Goal: Find specific page/section: Find specific page/section

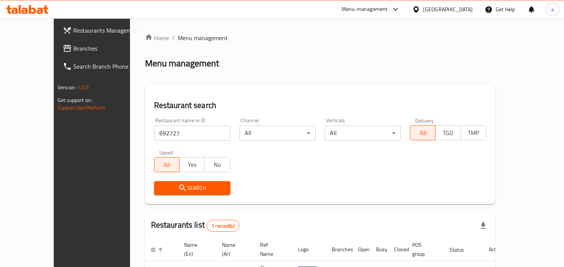
scroll to position [53, 0]
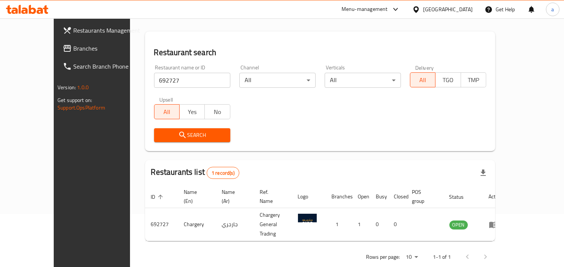
click at [458, 6] on div "[GEOGRAPHIC_DATA]" at bounding box center [448, 9] width 50 height 8
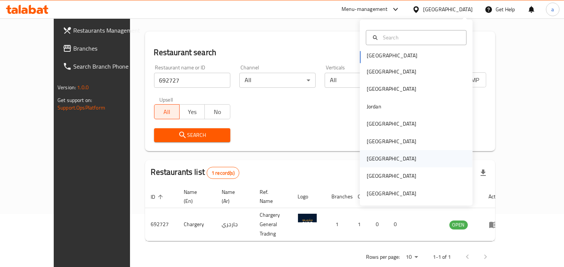
scroll to position [4, 0]
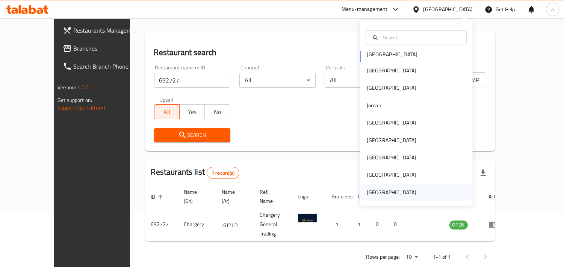
click at [386, 192] on div "[GEOGRAPHIC_DATA]" at bounding box center [392, 193] width 50 height 8
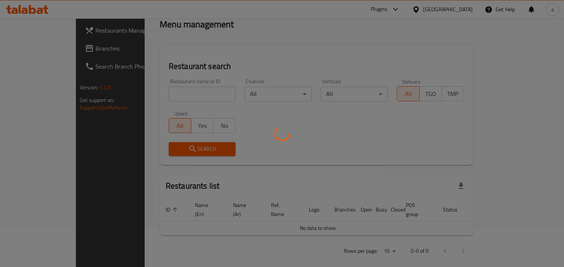
scroll to position [53, 0]
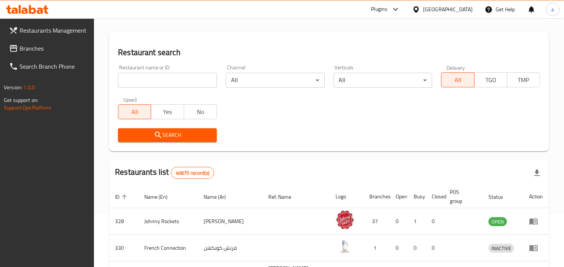
click at [23, 46] on span "Branches" at bounding box center [54, 48] width 69 height 9
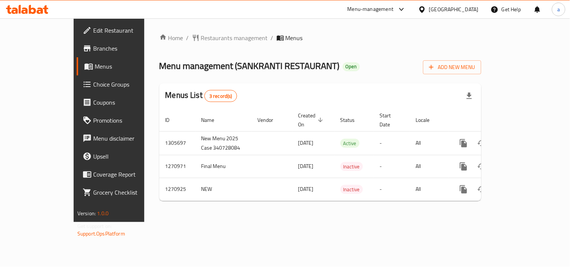
click at [201, 36] on span "Restaurants management" at bounding box center [234, 37] width 67 height 9
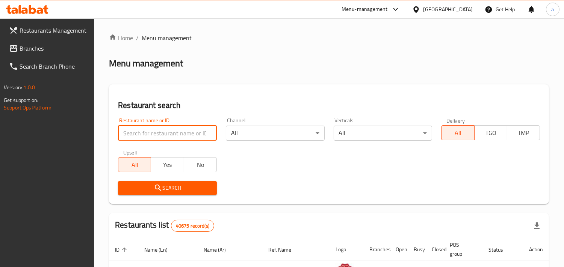
click at [165, 132] on input "search" at bounding box center [167, 133] width 99 height 15
paste input "689190"
type input "689190"
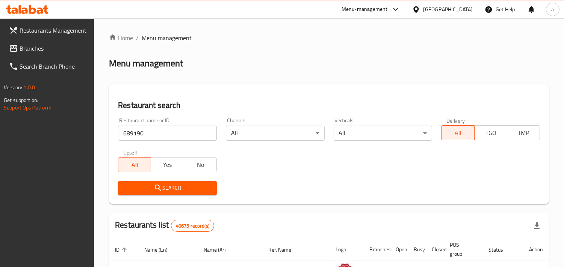
click at [149, 188] on span "Search" at bounding box center [167, 188] width 87 height 9
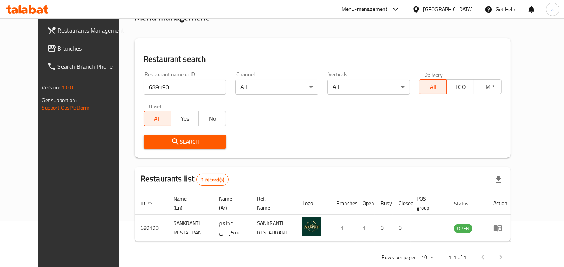
scroll to position [61, 0]
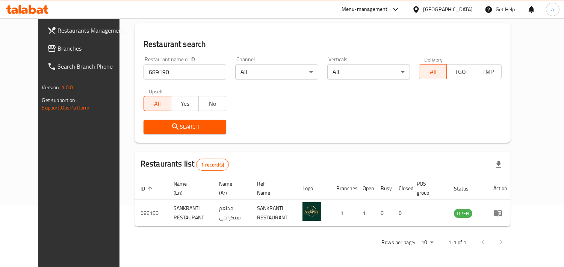
click at [440, 13] on div "[GEOGRAPHIC_DATA]" at bounding box center [448, 9] width 50 height 8
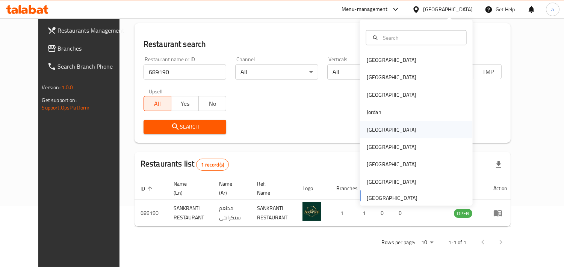
click at [371, 129] on div "[GEOGRAPHIC_DATA]" at bounding box center [392, 129] width 50 height 8
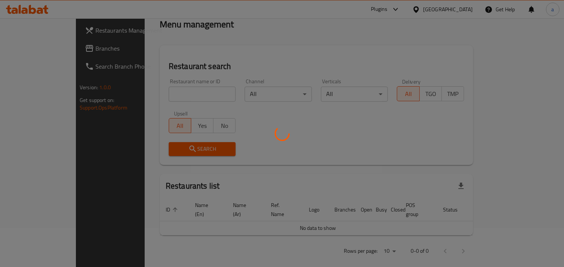
scroll to position [61, 0]
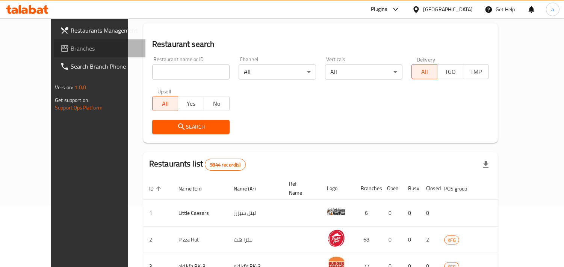
click at [71, 50] on span "Branches" at bounding box center [105, 48] width 69 height 9
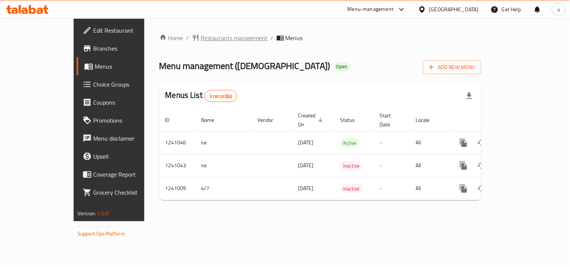
click at [201, 36] on span "Restaurants management" at bounding box center [234, 37] width 67 height 9
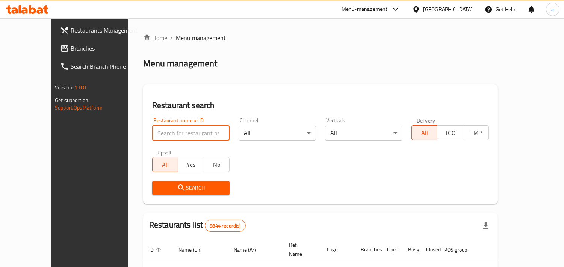
click at [152, 130] on input "search" at bounding box center [190, 133] width 77 height 15
paste input "680541"
type input "680541"
click at [158, 187] on span "Search" at bounding box center [190, 188] width 65 height 9
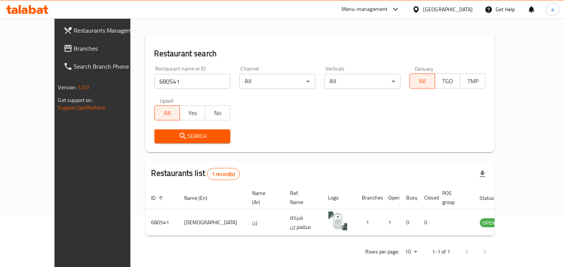
scroll to position [53, 0]
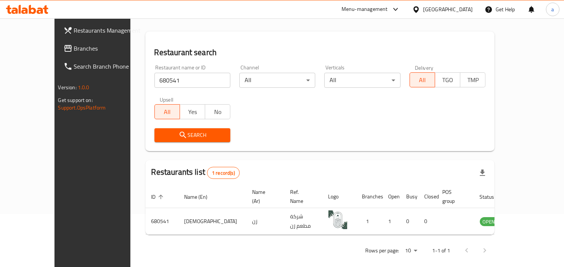
click at [467, 13] on div "Kuwait" at bounding box center [448, 9] width 50 height 8
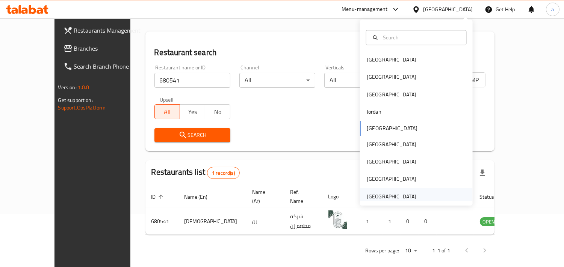
click at [392, 193] on div "United Arab Emirates" at bounding box center [392, 197] width 50 height 8
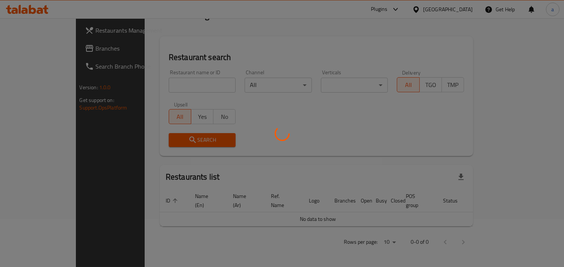
scroll to position [39, 0]
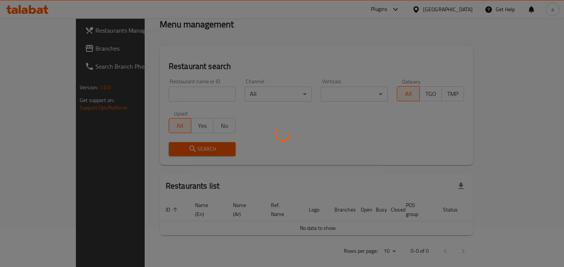
click at [34, 50] on div at bounding box center [282, 133] width 564 height 267
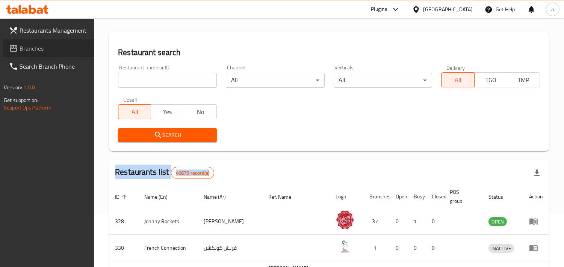
click at [35, 49] on span "Branches" at bounding box center [54, 48] width 69 height 9
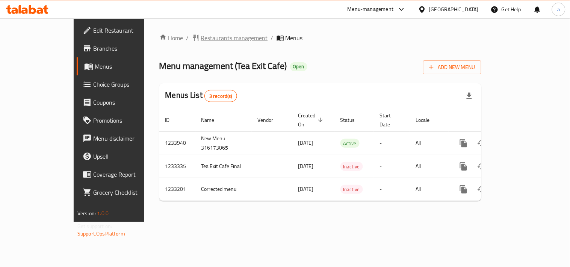
click at [201, 39] on span "Restaurants management" at bounding box center [234, 37] width 67 height 9
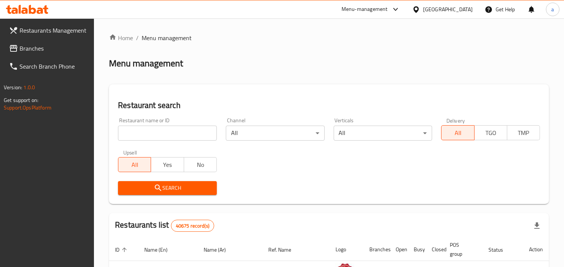
click at [163, 129] on input "search" at bounding box center [167, 133] width 99 height 15
paste input "678034"
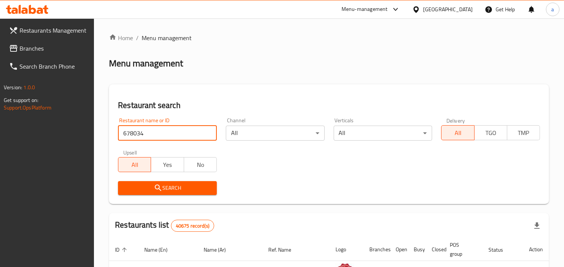
type input "678034"
click at [162, 186] on span "Search" at bounding box center [167, 188] width 87 height 9
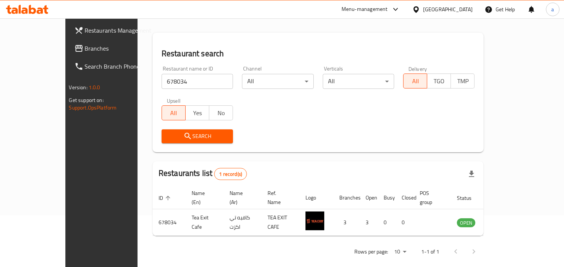
scroll to position [53, 0]
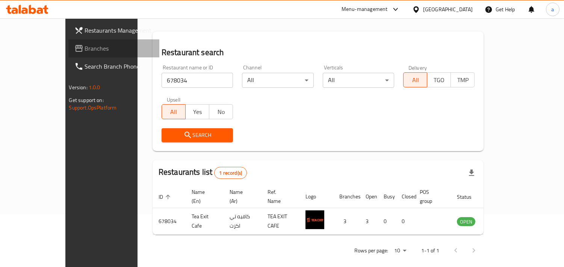
click at [85, 48] on span "Branches" at bounding box center [119, 48] width 69 height 9
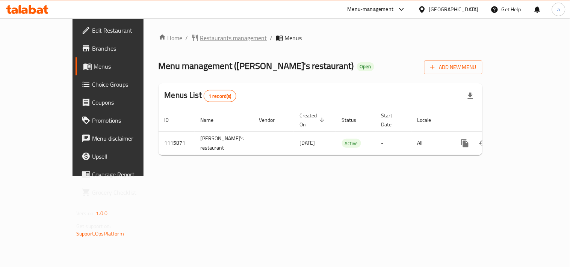
click at [200, 38] on span "Restaurants management" at bounding box center [233, 37] width 67 height 9
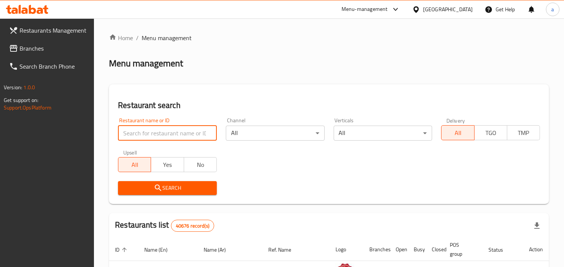
click at [151, 132] on input "search" at bounding box center [167, 133] width 99 height 15
paste input "665831"
type input "665831"
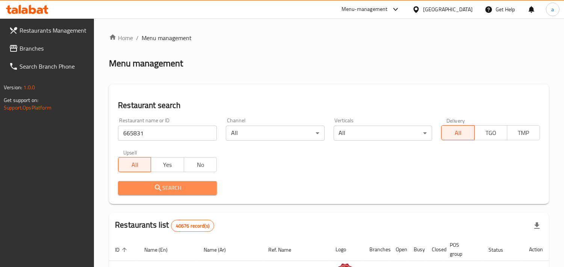
click at [149, 194] on button "Search" at bounding box center [167, 188] width 99 height 14
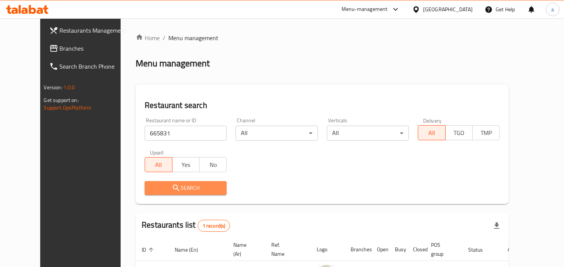
click at [173, 189] on icon "submit" at bounding box center [176, 188] width 6 height 6
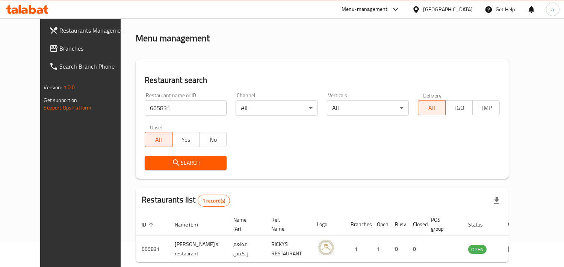
scroll to position [53, 0]
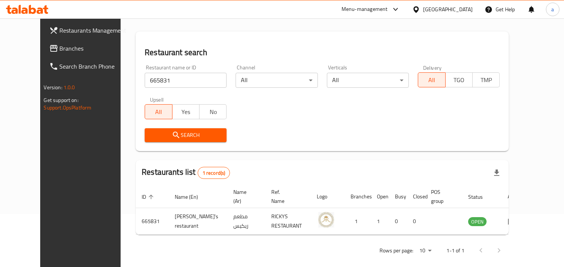
click at [434, 12] on div "United Arab Emirates" at bounding box center [448, 9] width 50 height 8
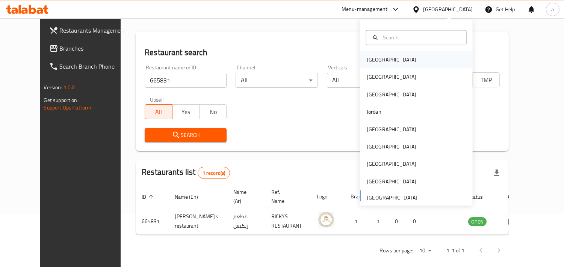
click at [380, 57] on div "[GEOGRAPHIC_DATA]" at bounding box center [392, 59] width 62 height 17
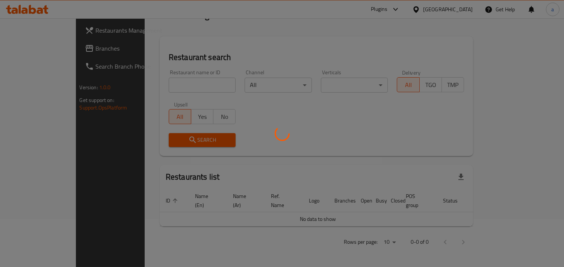
scroll to position [39, 0]
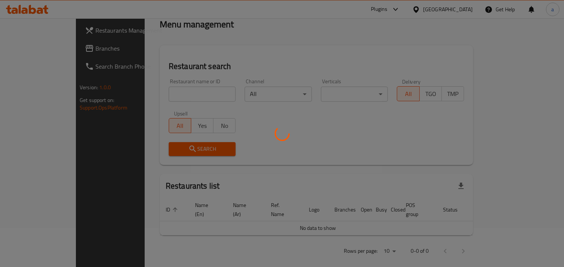
click at [23, 48] on div at bounding box center [282, 133] width 564 height 267
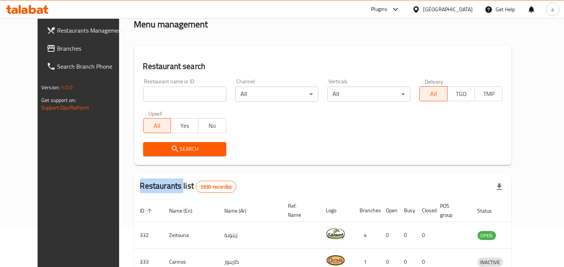
scroll to position [53, 0]
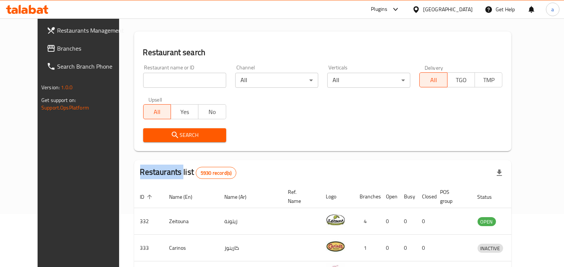
click at [57, 48] on span "Branches" at bounding box center [91, 48] width 69 height 9
click at [57, 49] on span "Branches" at bounding box center [91, 48] width 69 height 9
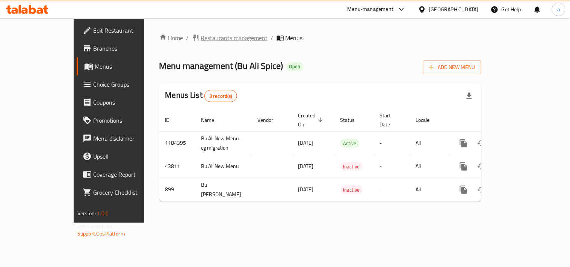
click at [201, 39] on span "Restaurants management" at bounding box center [234, 37] width 67 height 9
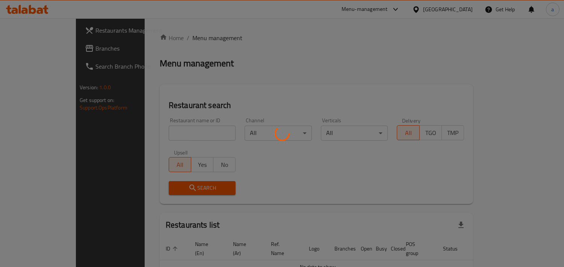
click at [170, 133] on div at bounding box center [282, 133] width 564 height 267
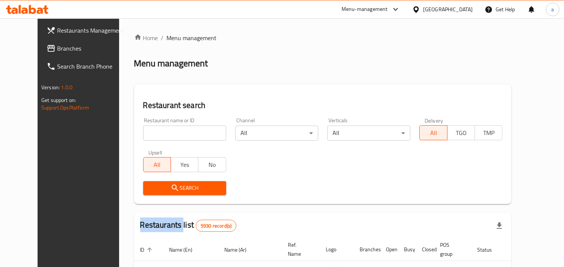
click at [170, 133] on div at bounding box center [282, 133] width 564 height 267
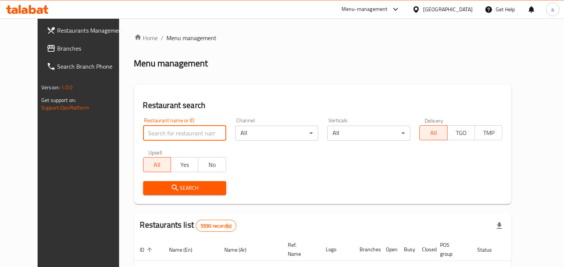
click at [170, 133] on input "search" at bounding box center [184, 133] width 83 height 15
paste input "610"
type input "610"
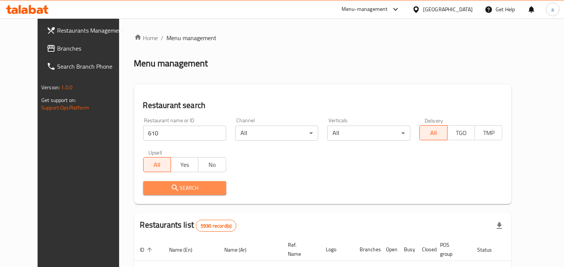
click at [151, 181] on button "Search" at bounding box center [184, 188] width 83 height 14
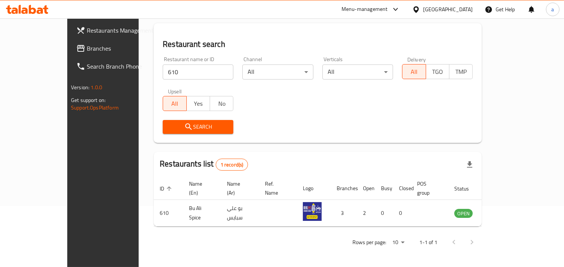
scroll to position [53, 0]
